Goal: Transaction & Acquisition: Purchase product/service

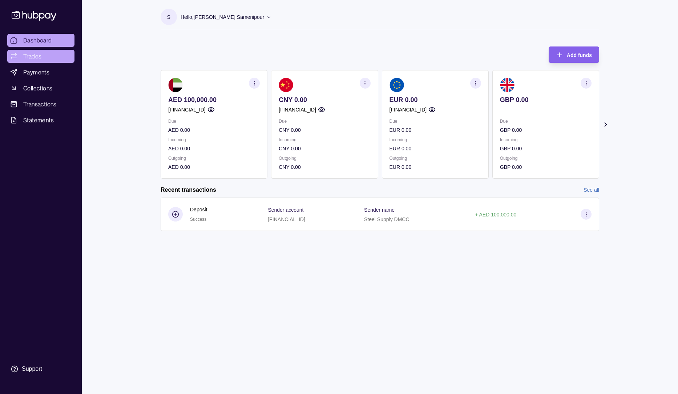
click at [26, 54] on span "Trades" at bounding box center [32, 56] width 18 height 9
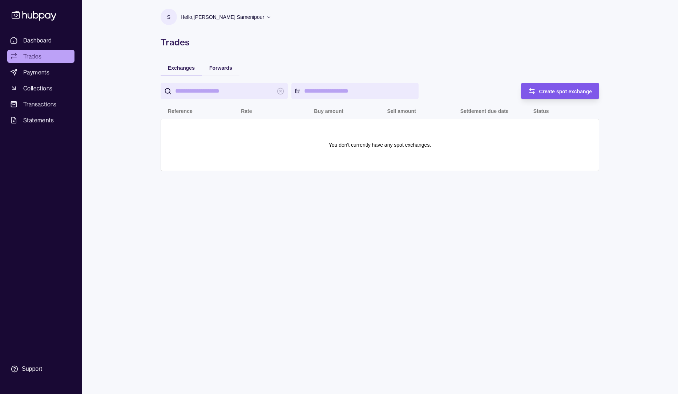
click at [552, 93] on span "Create spot exchange" at bounding box center [565, 92] width 53 height 6
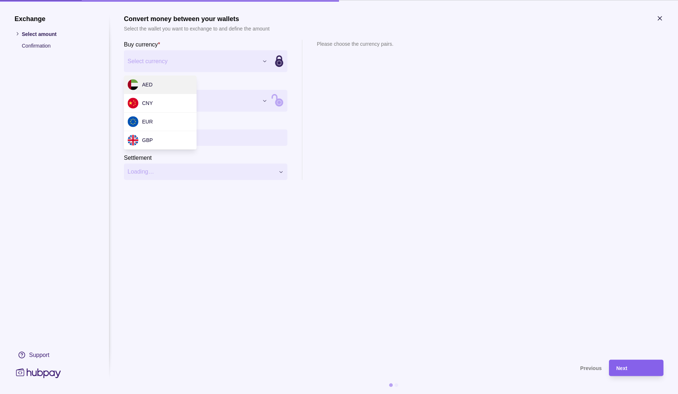
click at [203, 394] on div "Exchange Select amount Confirmation Support Convert money between your wallets …" at bounding box center [339, 394] width 678 height 0
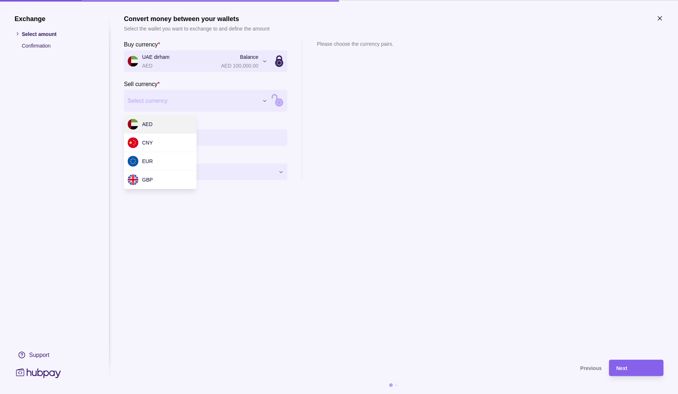
click at [176, 394] on div "Exchange Select amount Confirmation Support Convert money between your wallets …" at bounding box center [339, 394] width 678 height 0
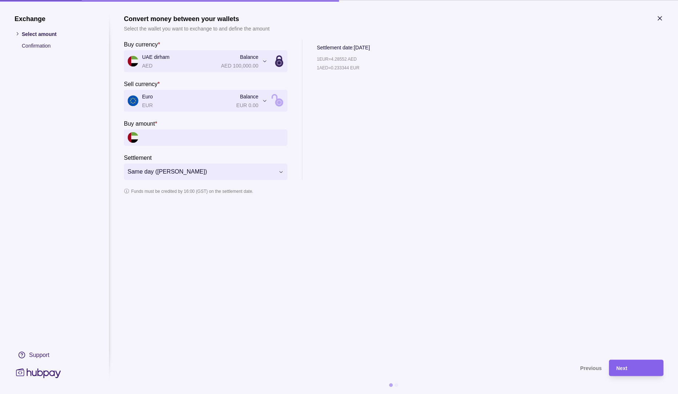
click at [253, 394] on div "**********" at bounding box center [339, 394] width 678 height 0
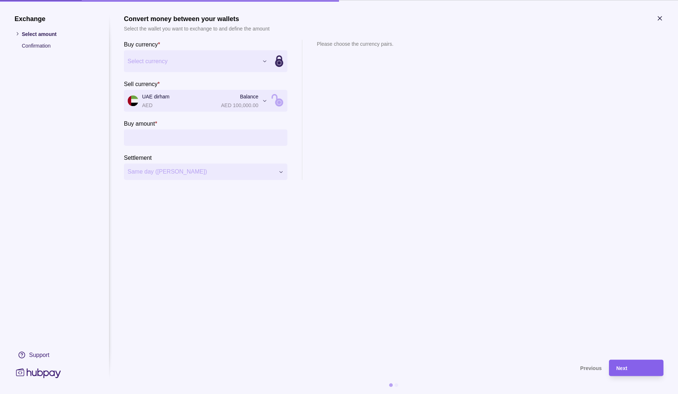
click at [244, 394] on div "Exchange Select amount Confirmation Support Convert money between your wallets …" at bounding box center [339, 394] width 678 height 0
click at [260, 394] on div "Exchange Select amount Confirmation Support Convert money between your wallets …" at bounding box center [339, 394] width 678 height 0
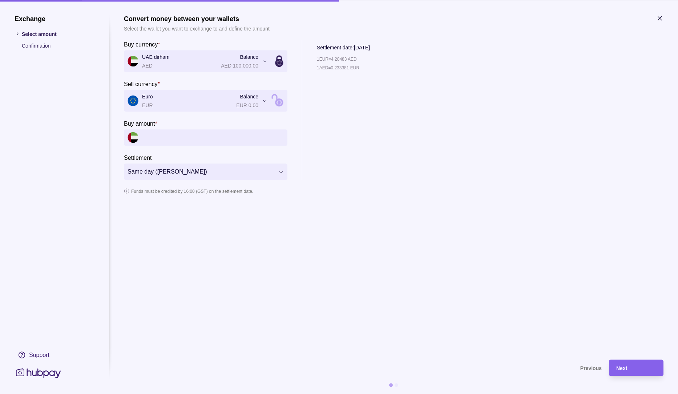
click at [391, 158] on div "**********" at bounding box center [394, 110] width 540 height 140
click at [661, 17] on icon "button" at bounding box center [660, 18] width 7 height 7
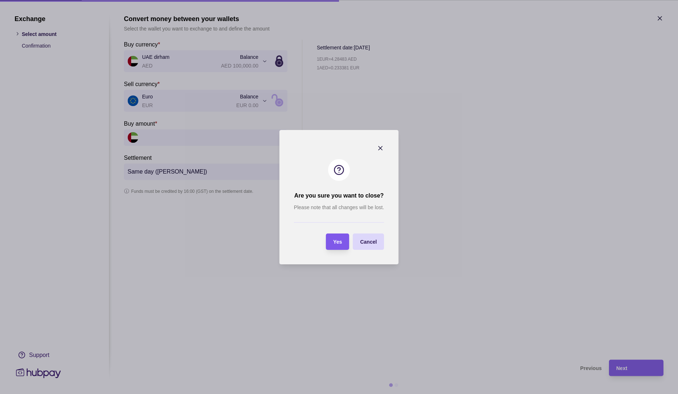
click at [336, 247] on div "Yes" at bounding box center [332, 242] width 20 height 16
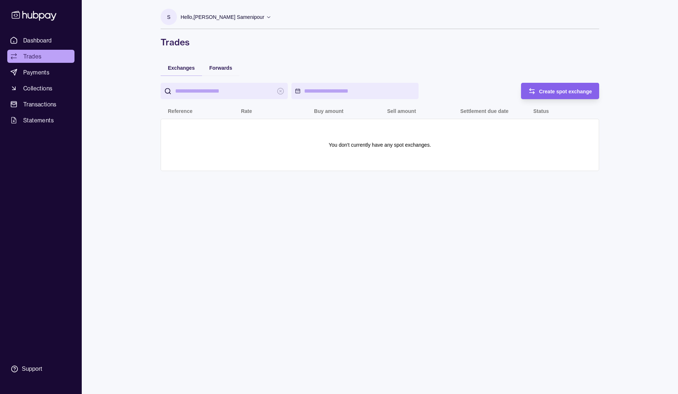
click at [242, 17] on p "Hello, [PERSON_NAME] Samenipour" at bounding box center [223, 17] width 84 height 8
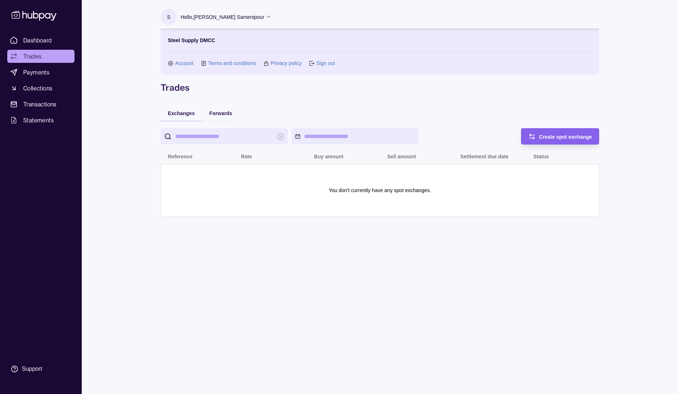
click at [324, 63] on link "Sign out" at bounding box center [325, 63] width 19 height 8
